Goal: Task Accomplishment & Management: Use online tool/utility

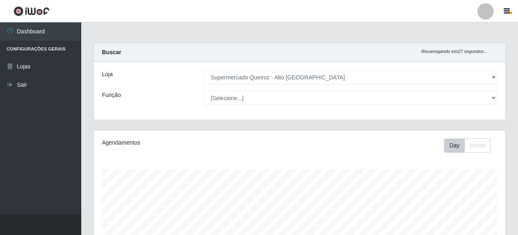
select select "496"
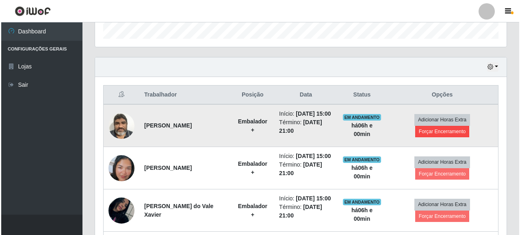
scroll to position [169, 412]
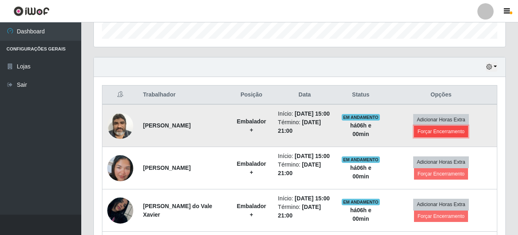
click at [456, 135] on button "Forçar Encerramento" at bounding box center [441, 131] width 54 height 11
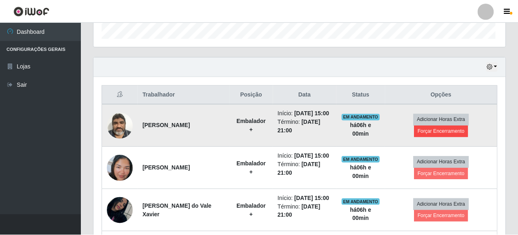
scroll to position [169, 407]
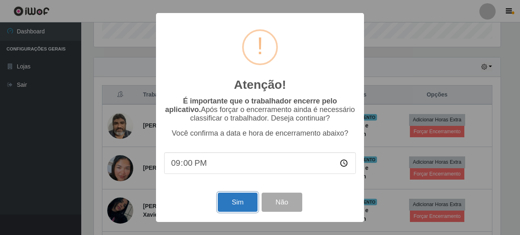
click at [238, 207] on button "Sim" at bounding box center [237, 201] width 39 height 19
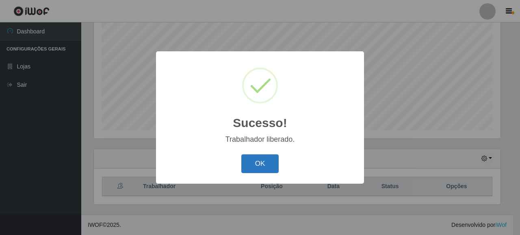
click at [253, 163] on button "OK" at bounding box center [261, 163] width 38 height 19
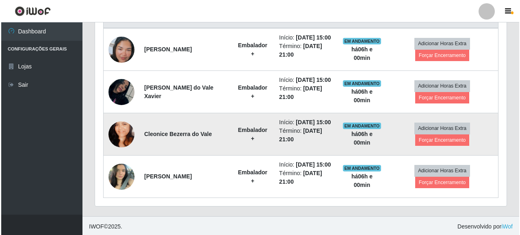
scroll to position [283, 0]
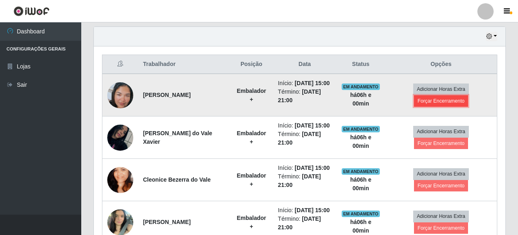
click at [444, 105] on button "Forçar Encerramento" at bounding box center [441, 100] width 54 height 11
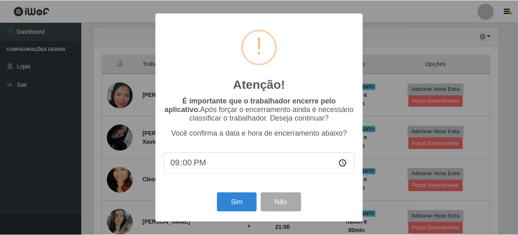
scroll to position [169, 407]
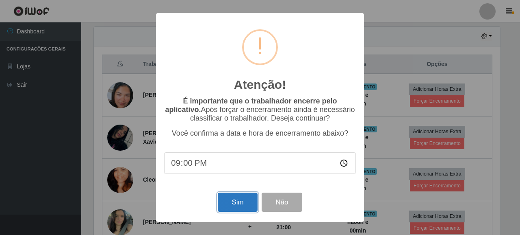
click at [242, 200] on button "Sim" at bounding box center [237, 201] width 39 height 19
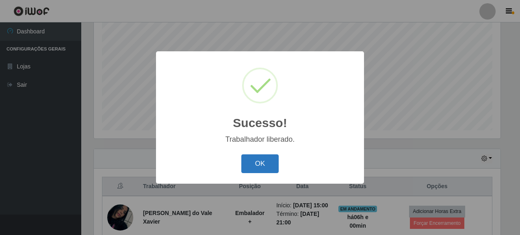
click at [271, 160] on button "OK" at bounding box center [261, 163] width 38 height 19
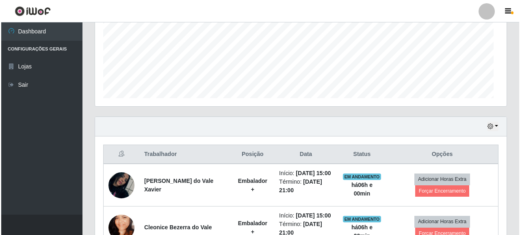
scroll to position [169, 412]
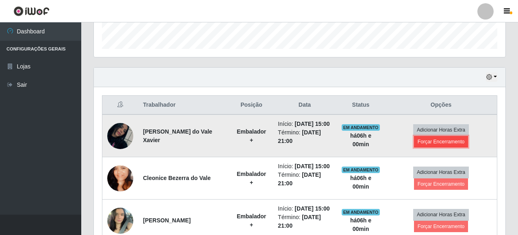
click at [435, 143] on button "Forçar Encerramento" at bounding box center [441, 141] width 54 height 11
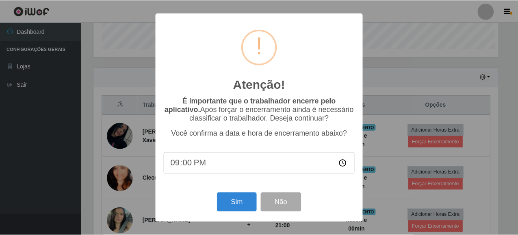
scroll to position [169, 407]
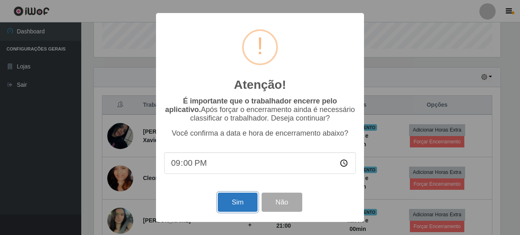
click at [231, 196] on button "Sim" at bounding box center [237, 201] width 39 height 19
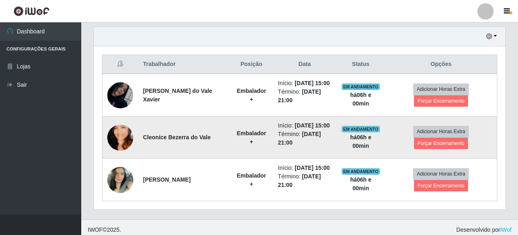
scroll to position [0, 0]
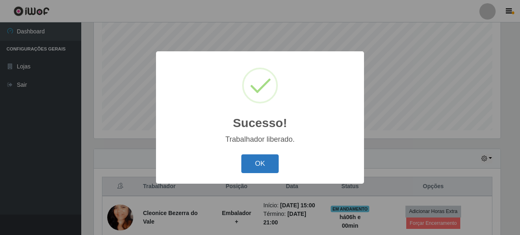
click at [271, 161] on button "OK" at bounding box center [261, 163] width 38 height 19
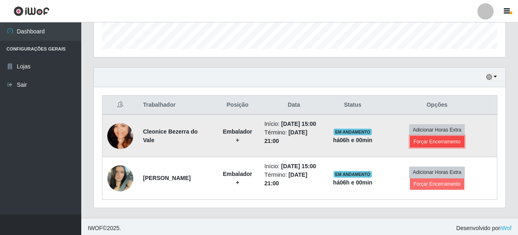
click at [448, 141] on button "Forçar Encerramento" at bounding box center [437, 141] width 54 height 11
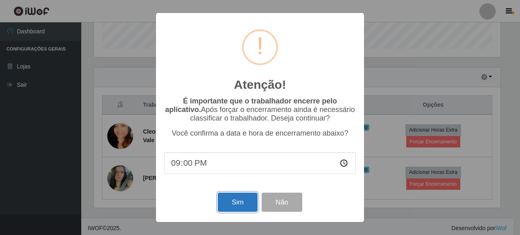
click at [220, 205] on button "Sim" at bounding box center [237, 201] width 39 height 19
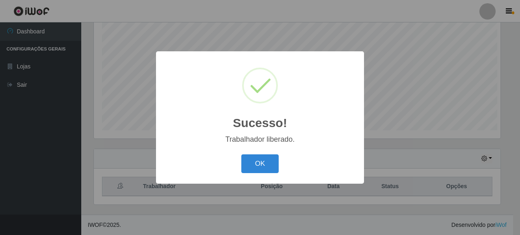
click at [432, 122] on div "Sucesso! × Trabalhador liberado. OK Cancel" at bounding box center [260, 117] width 520 height 235
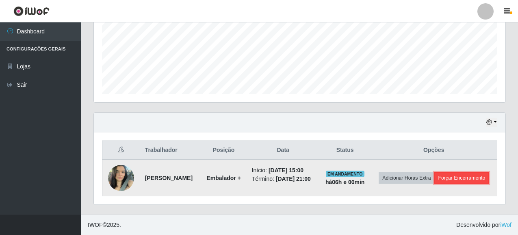
click at [435, 174] on button "Forçar Encerramento" at bounding box center [462, 177] width 54 height 11
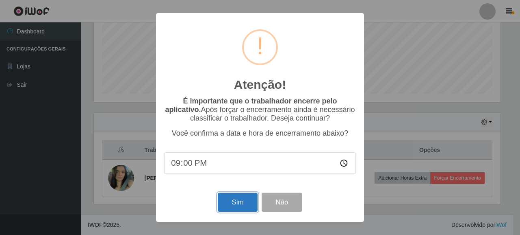
click at [229, 205] on button "Sim" at bounding box center [237, 201] width 39 height 19
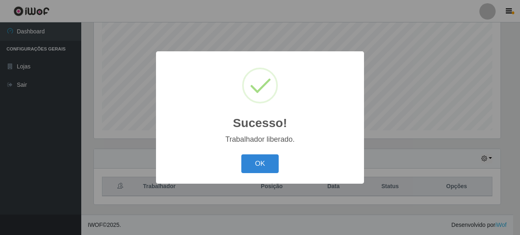
click at [256, 175] on div "OK Cancel" at bounding box center [260, 163] width 192 height 23
click at [262, 155] on button "OK" at bounding box center [261, 163] width 38 height 19
